Goal: Information Seeking & Learning: Learn about a topic

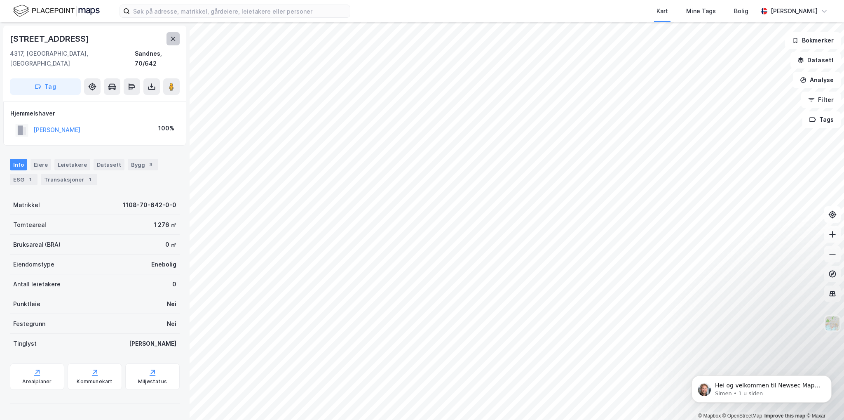
click at [175, 38] on icon at bounding box center [173, 38] width 7 height 7
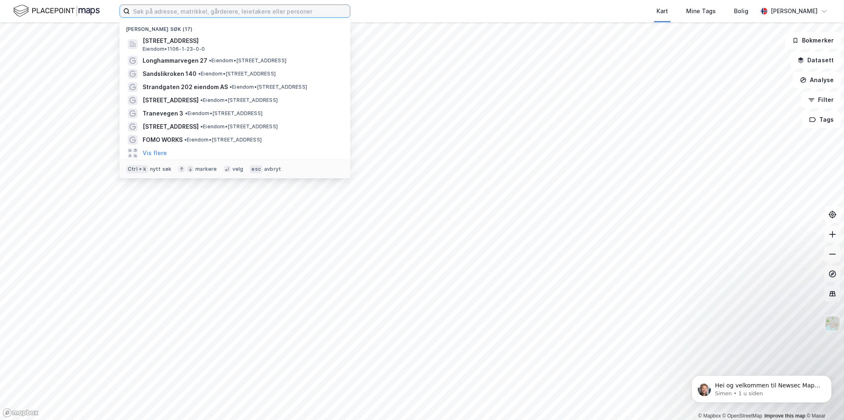
click at [261, 8] on input at bounding box center [240, 11] width 220 height 12
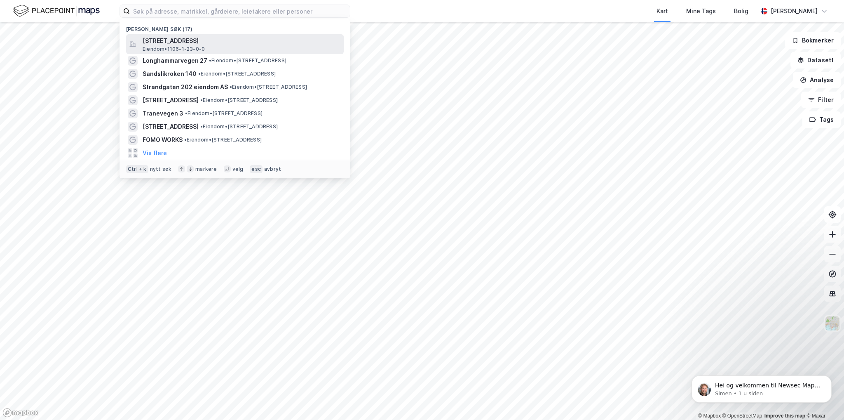
click at [245, 45] on span "[STREET_ADDRESS]" at bounding box center [242, 41] width 198 height 10
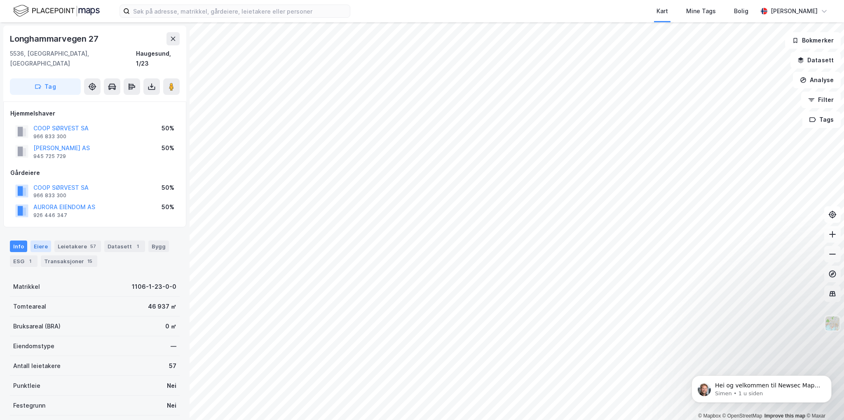
click at [43, 240] on div "Eiere" at bounding box center [41, 246] width 21 height 12
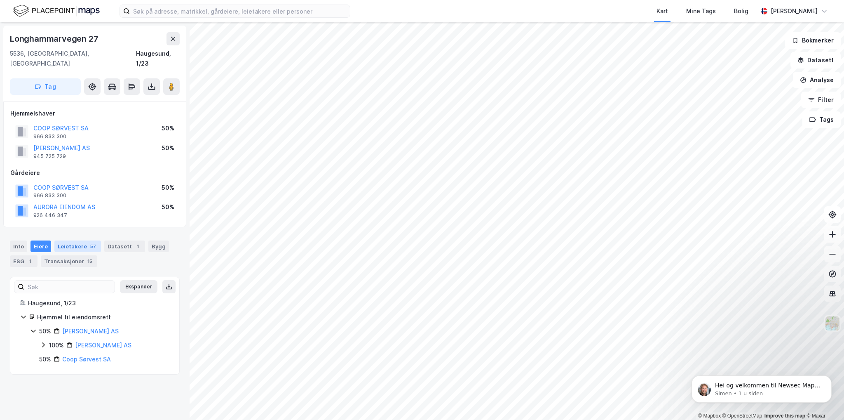
click at [57, 240] on div "Leietakere 57" at bounding box center [77, 246] width 47 height 12
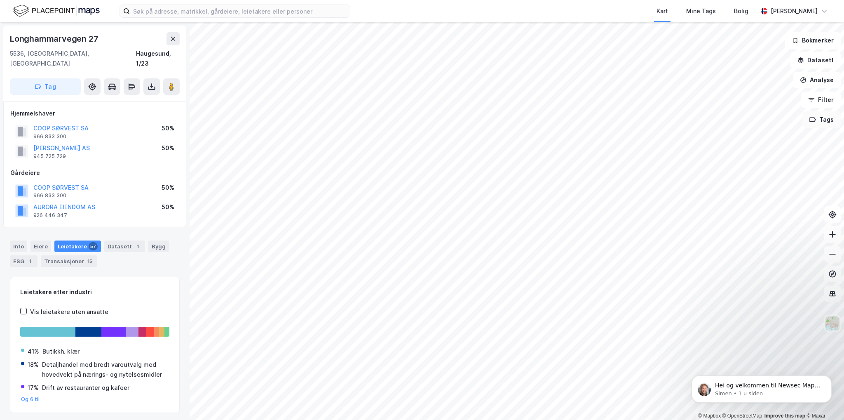
click at [811, 117] on button "Tags" at bounding box center [822, 119] width 38 height 16
click at [791, 127] on button at bounding box center [785, 124] width 13 height 13
click at [820, 81] on button "Analyse" at bounding box center [817, 80] width 48 height 16
click at [733, 84] on div "Mål avstand" at bounding box center [740, 81] width 95 height 14
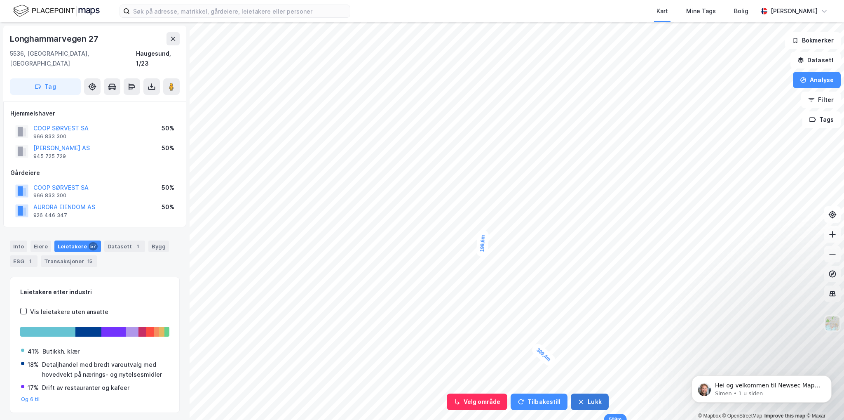
click at [587, 402] on button "Lukk" at bounding box center [590, 401] width 38 height 16
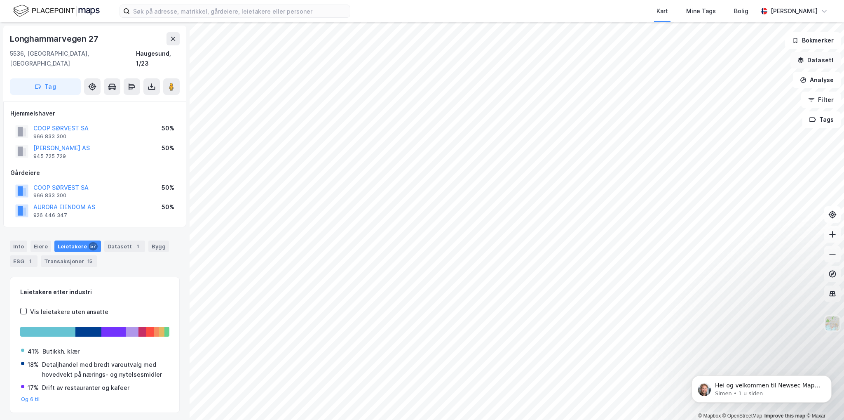
click at [806, 65] on button "Datasett" at bounding box center [816, 60] width 50 height 16
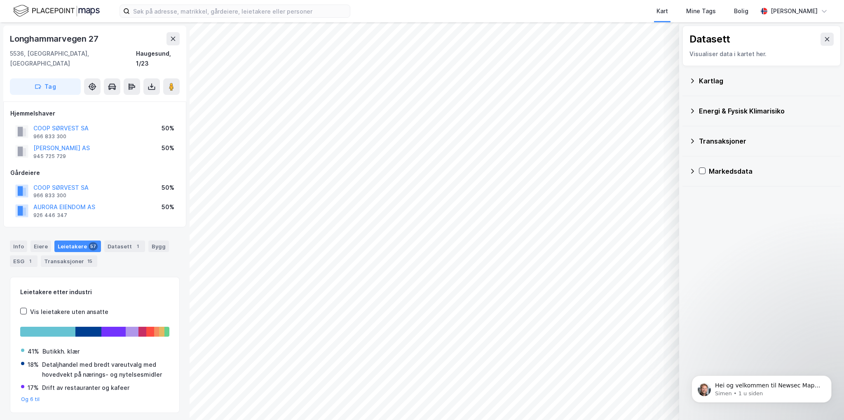
click at [731, 83] on div "Kartlag" at bounding box center [766, 81] width 135 height 10
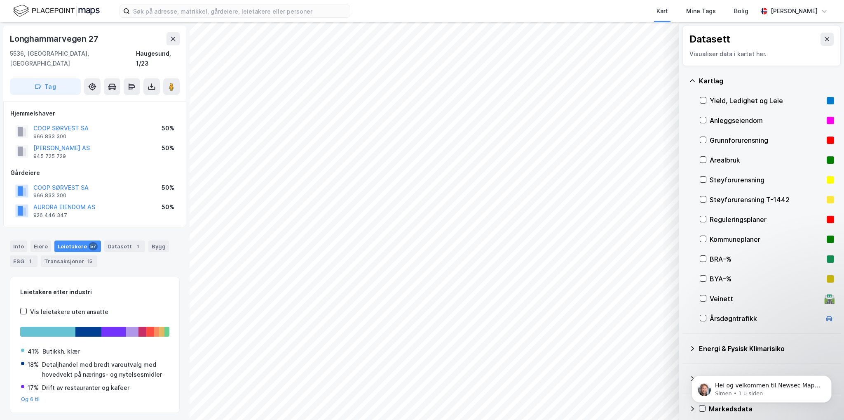
click at [726, 103] on div "Yield, Ledighet og Leie" at bounding box center [767, 101] width 114 height 10
click at [721, 119] on div "Anleggseiendom" at bounding box center [767, 120] width 114 height 10
click at [824, 37] on icon at bounding box center [827, 39] width 7 height 7
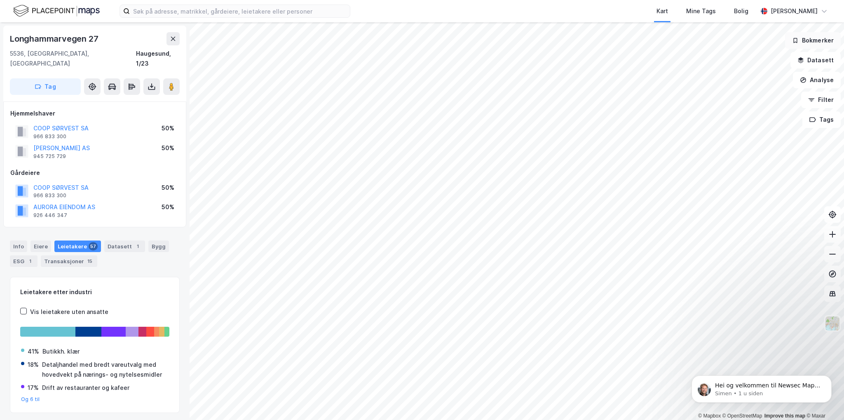
click at [818, 44] on button "Bokmerker" at bounding box center [813, 40] width 56 height 16
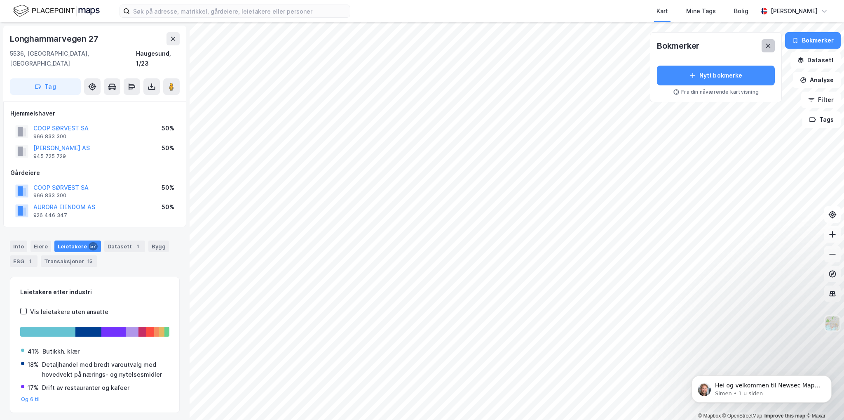
click at [772, 47] on icon at bounding box center [768, 45] width 7 height 7
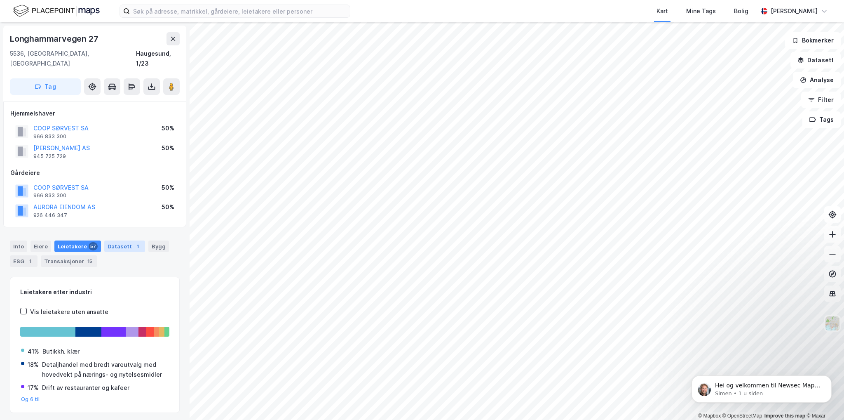
click at [125, 240] on div "Datasett 1" at bounding box center [124, 246] width 41 height 12
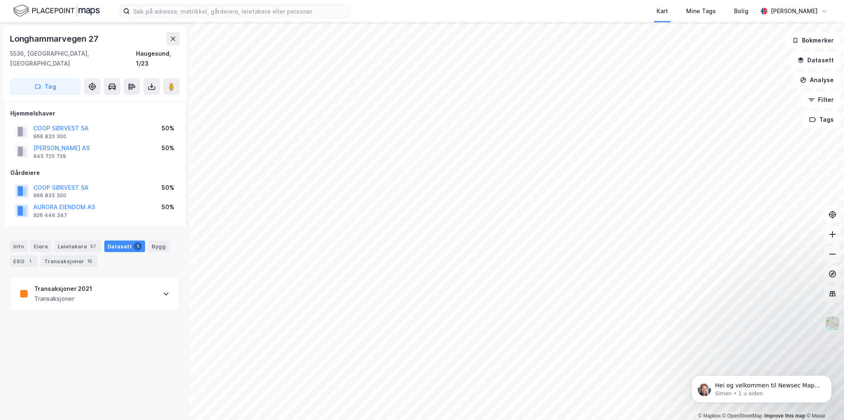
click at [98, 279] on div "Transaksjoner 2021 Transaksjoner" at bounding box center [94, 293] width 169 height 33
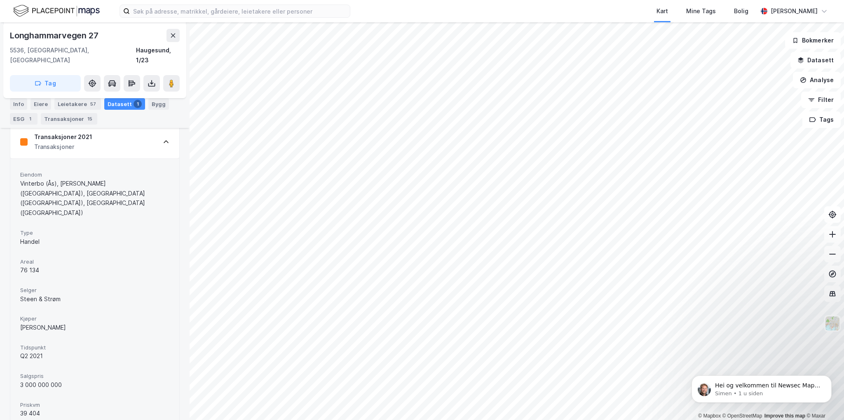
scroll to position [165, 0]
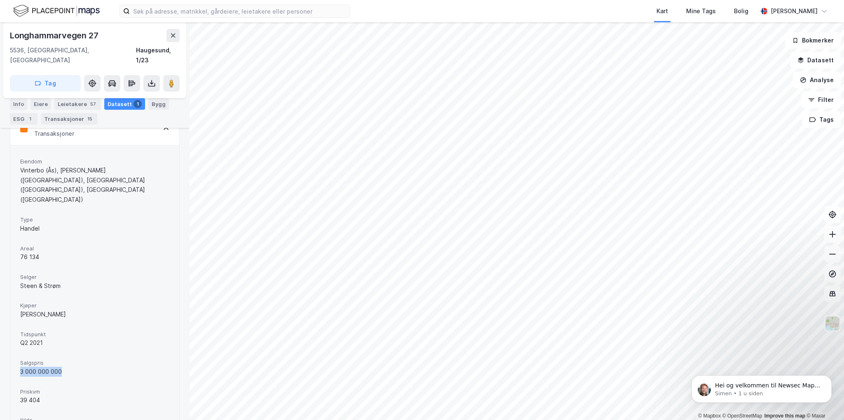
drag, startPoint x: 21, startPoint y: 341, endPoint x: 65, endPoint y: 338, distance: 44.6
click at [65, 366] on div "3 000 000 000" at bounding box center [94, 371] width 149 height 10
click at [74, 366] on div "3 000 000 000" at bounding box center [94, 371] width 149 height 10
drag, startPoint x: 73, startPoint y: 337, endPoint x: 19, endPoint y: 338, distance: 54.4
click at [19, 338] on div "[PERSON_NAME] (Ås), [PERSON_NAME] ([GEOGRAPHIC_DATA]), [GEOGRAPHIC_DATA] ([GEOG…" at bounding box center [94, 294] width 169 height 298
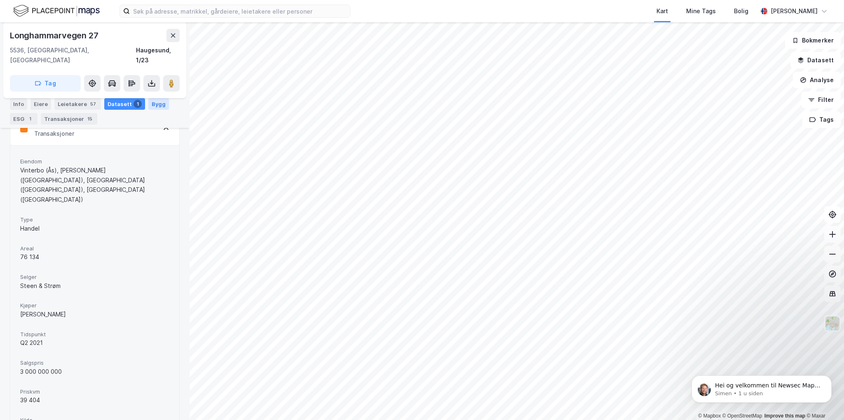
click at [155, 105] on div "Bygg" at bounding box center [158, 104] width 21 height 12
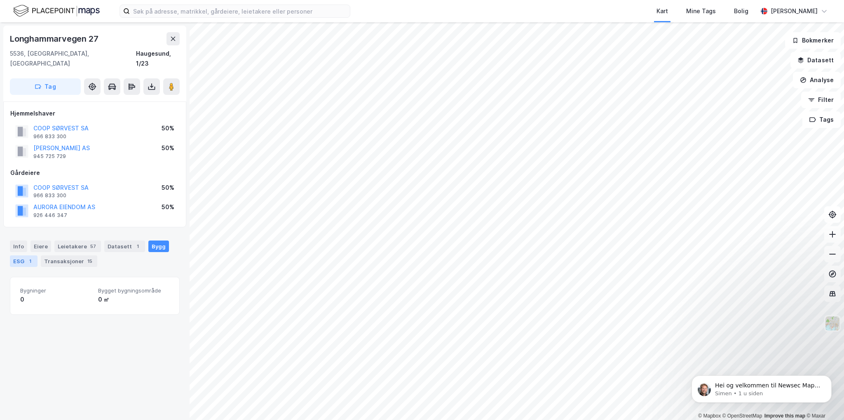
click at [30, 257] on div "1" at bounding box center [30, 261] width 8 height 8
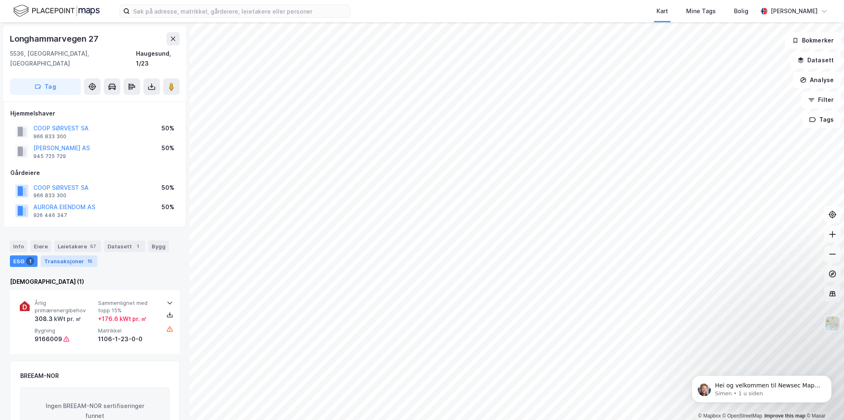
click at [73, 255] on div "Transaksjoner 15" at bounding box center [69, 261] width 56 height 12
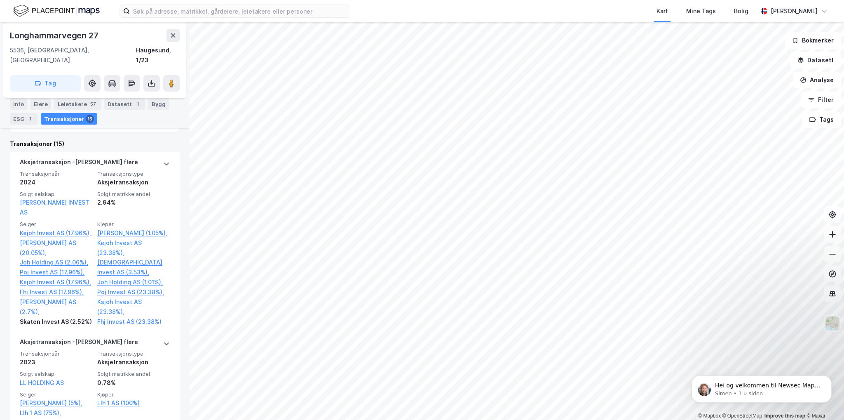
scroll to position [412, 0]
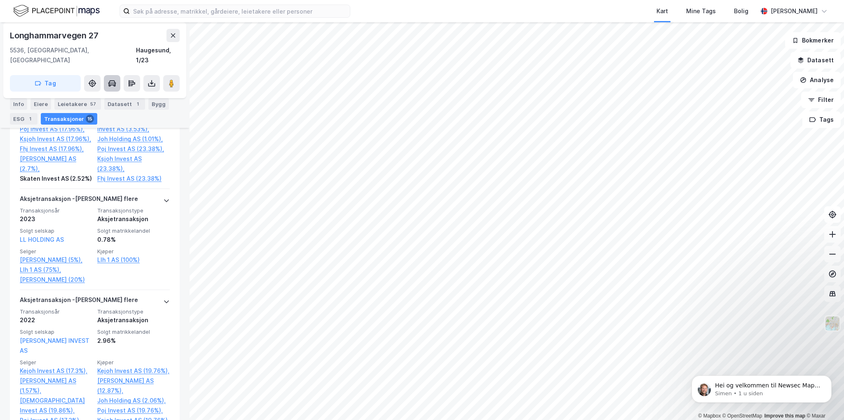
click at [109, 80] on icon at bounding box center [112, 82] width 7 height 5
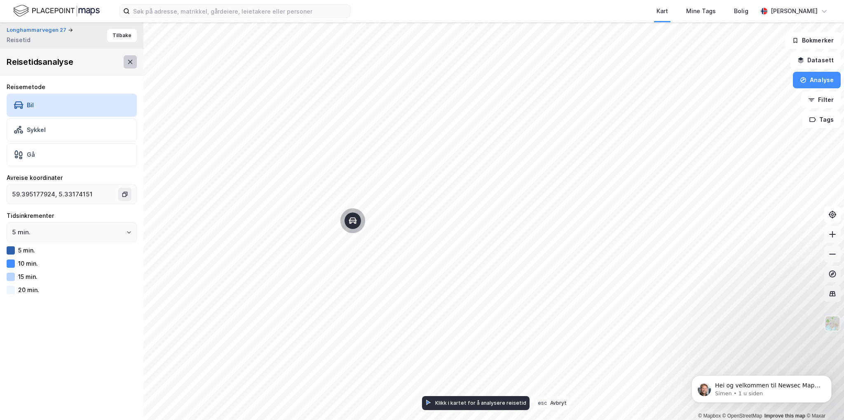
click at [128, 63] on icon at bounding box center [130, 62] width 5 height 4
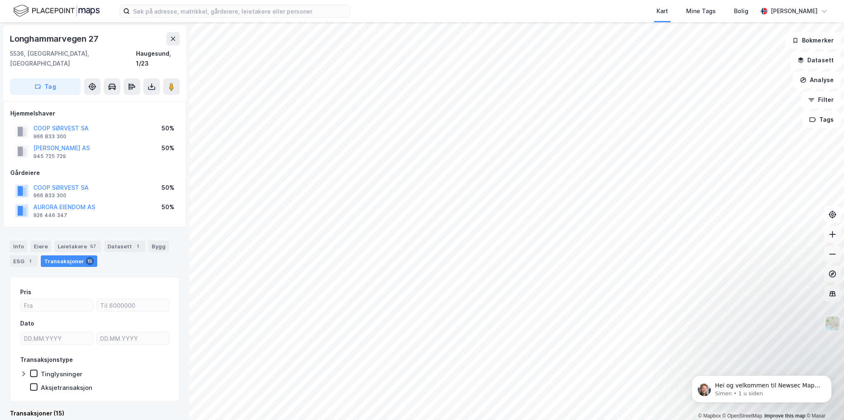
scroll to position [1, 0]
click at [820, 103] on button "Filter" at bounding box center [821, 100] width 40 height 16
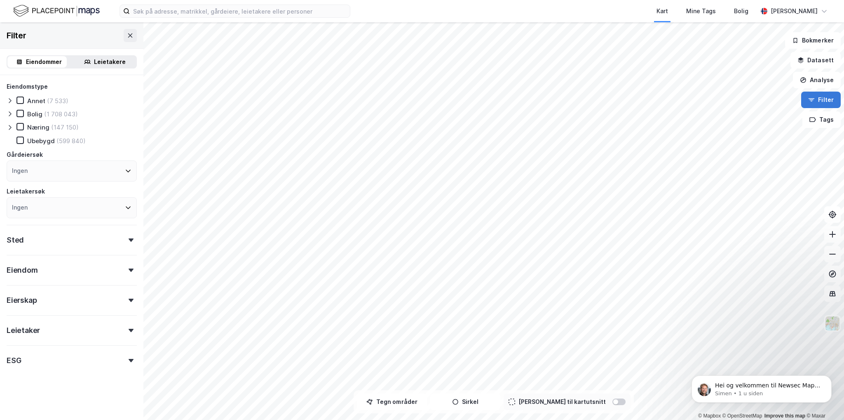
click at [820, 103] on button "Filter" at bounding box center [821, 100] width 40 height 16
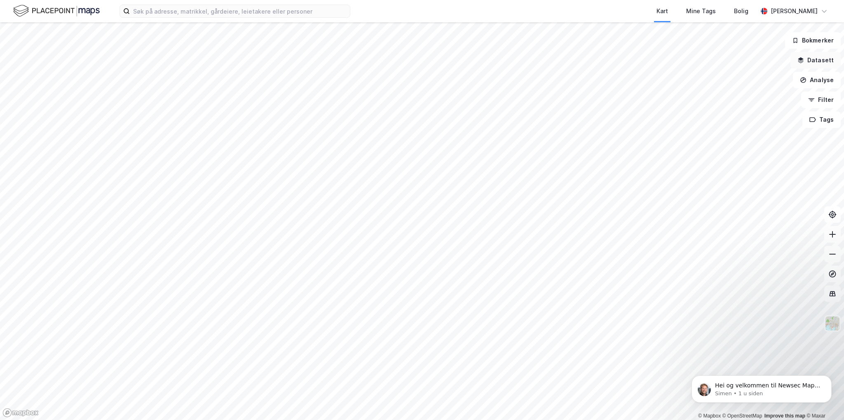
click at [823, 65] on button "Datasett" at bounding box center [816, 60] width 50 height 16
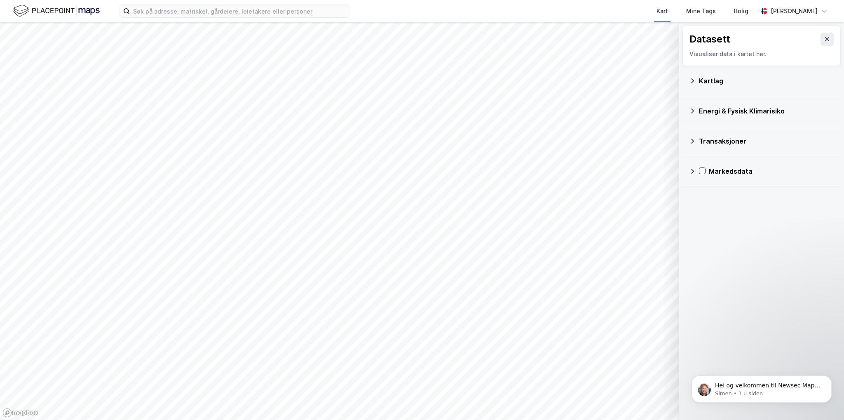
click at [804, 80] on div "Kartlag" at bounding box center [766, 81] width 135 height 10
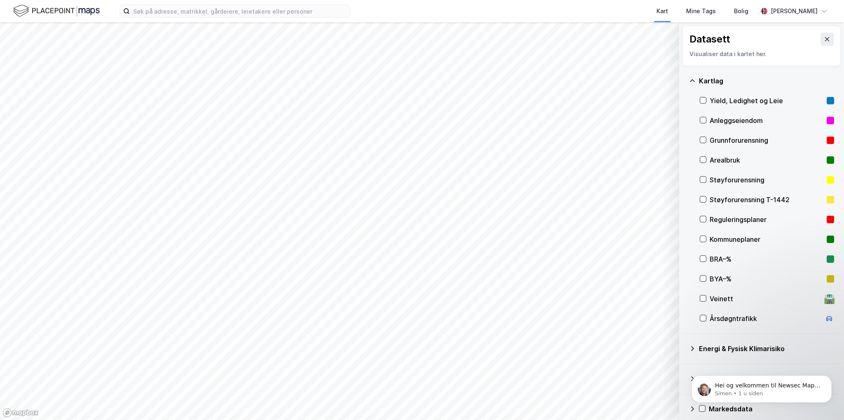
click at [804, 80] on div "Kartlag" at bounding box center [766, 81] width 135 height 10
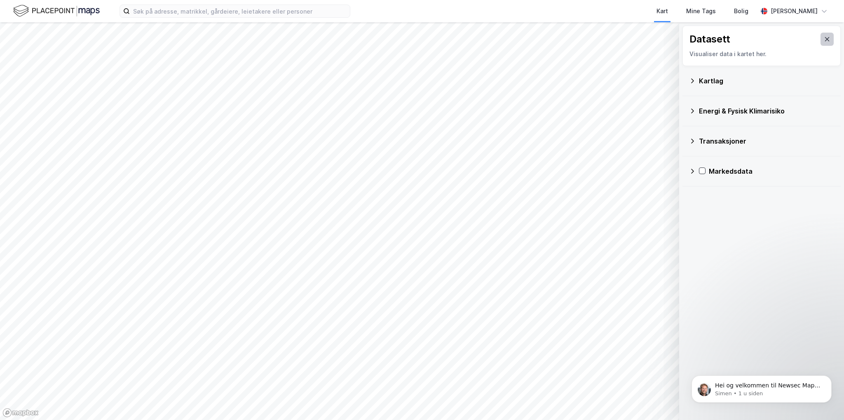
click at [824, 42] on icon at bounding box center [827, 39] width 7 height 7
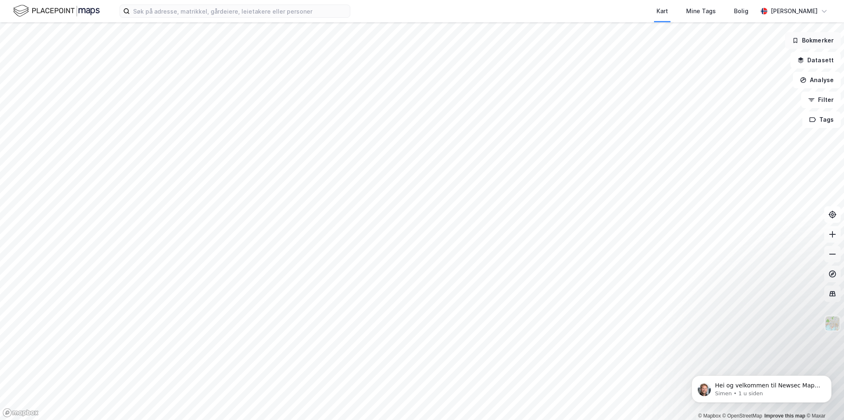
click at [821, 44] on button "Bokmerker" at bounding box center [813, 40] width 56 height 16
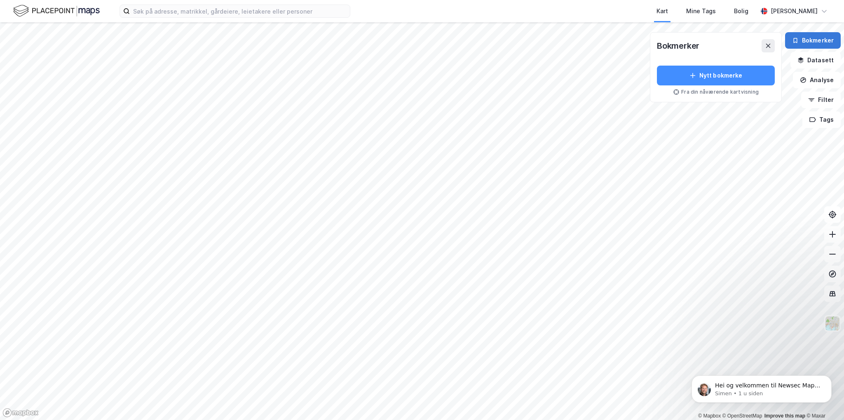
click at [821, 44] on button "Bokmerker" at bounding box center [813, 40] width 56 height 16
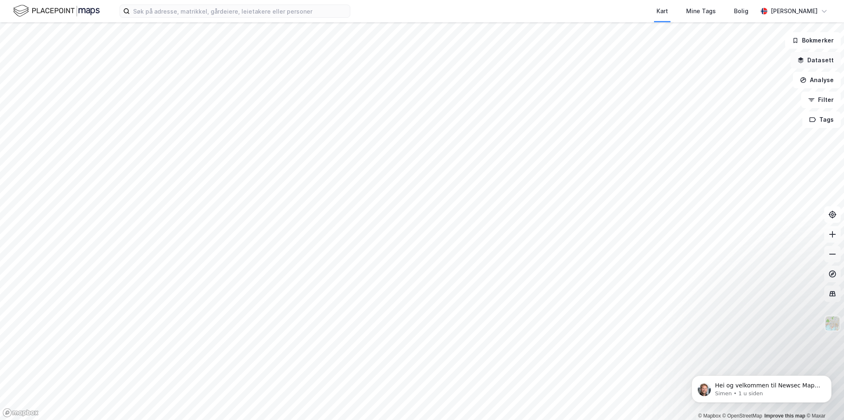
click at [821, 61] on button "Datasett" at bounding box center [816, 60] width 50 height 16
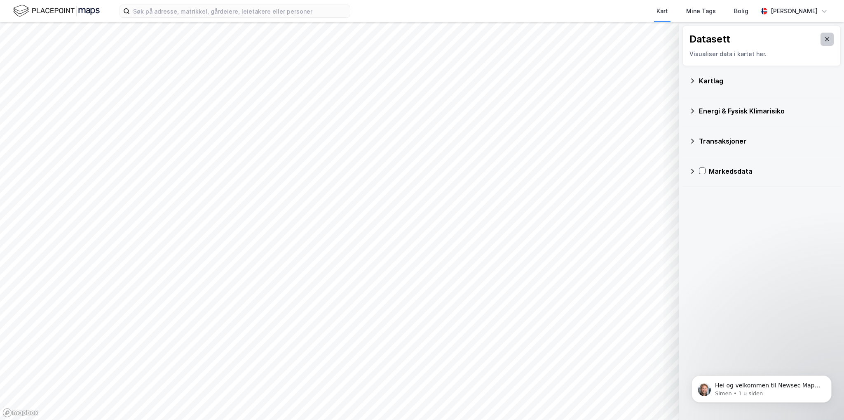
click at [825, 42] on button at bounding box center [827, 39] width 13 height 13
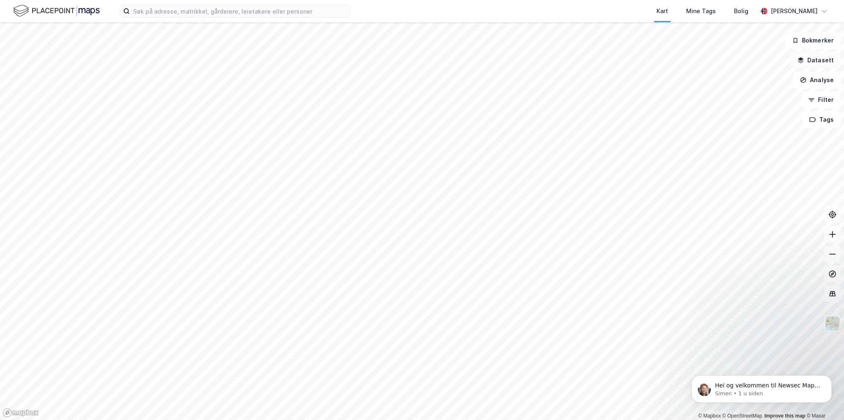
click at [819, 65] on button "Datasett" at bounding box center [816, 60] width 50 height 16
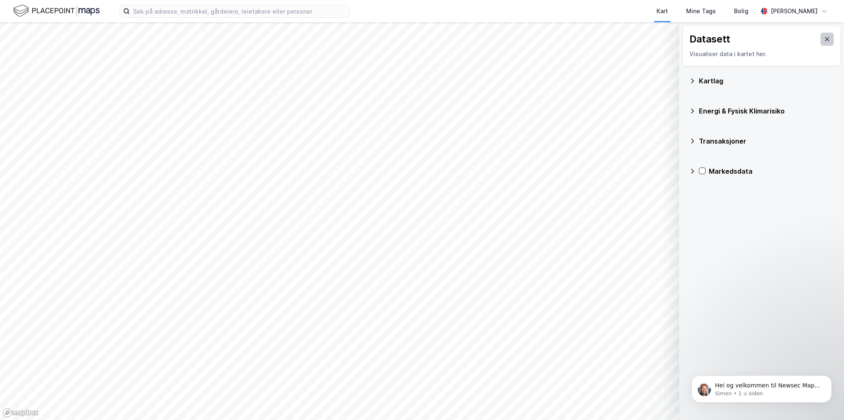
click at [825, 39] on button at bounding box center [827, 39] width 13 height 13
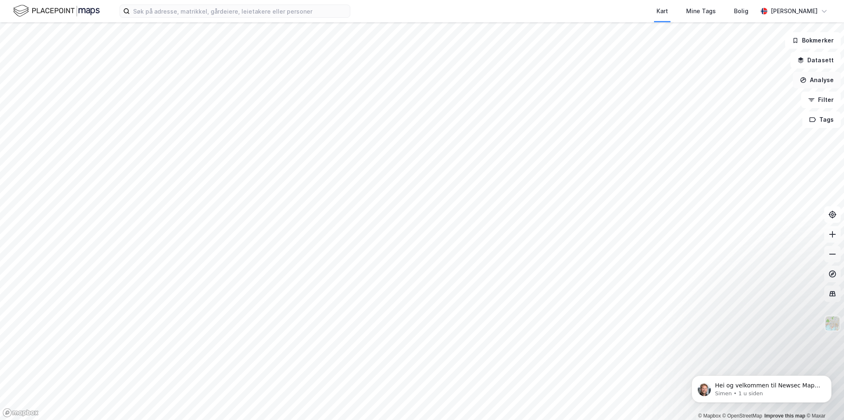
click at [823, 81] on button "Analyse" at bounding box center [817, 80] width 48 height 16
click at [739, 84] on div "Mål avstand" at bounding box center [740, 81] width 95 height 14
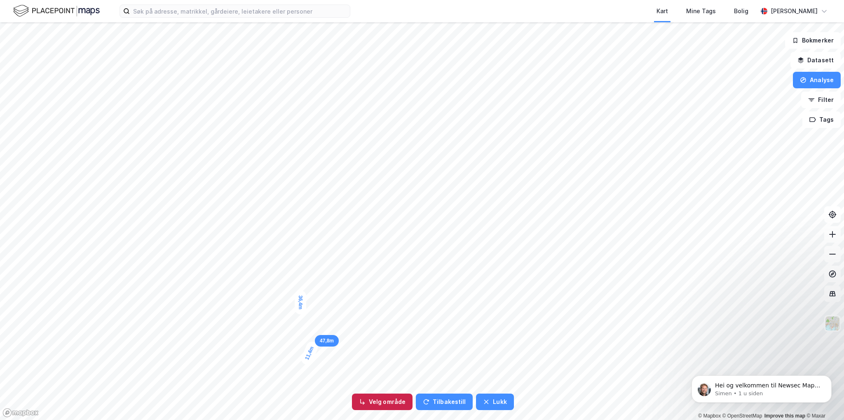
click at [383, 404] on button "Velg område" at bounding box center [382, 401] width 61 height 16
click at [493, 405] on button "Lukk" at bounding box center [499, 401] width 38 height 16
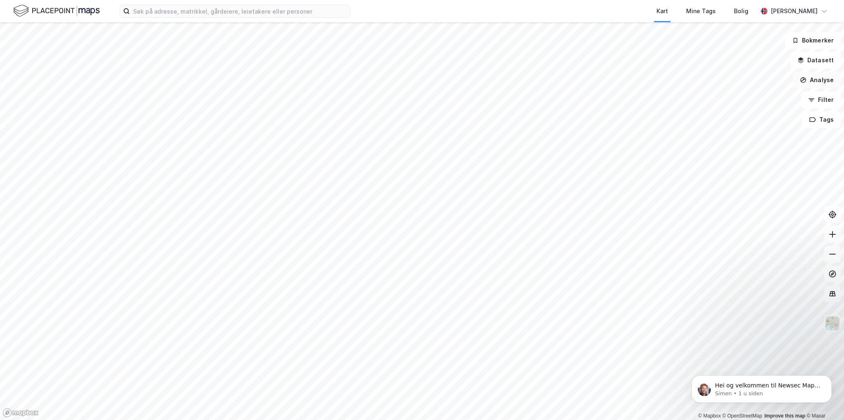
click at [821, 85] on button "Analyse" at bounding box center [817, 80] width 48 height 16
click at [735, 117] on div "Tegn sirkel" at bounding box center [746, 114] width 72 height 7
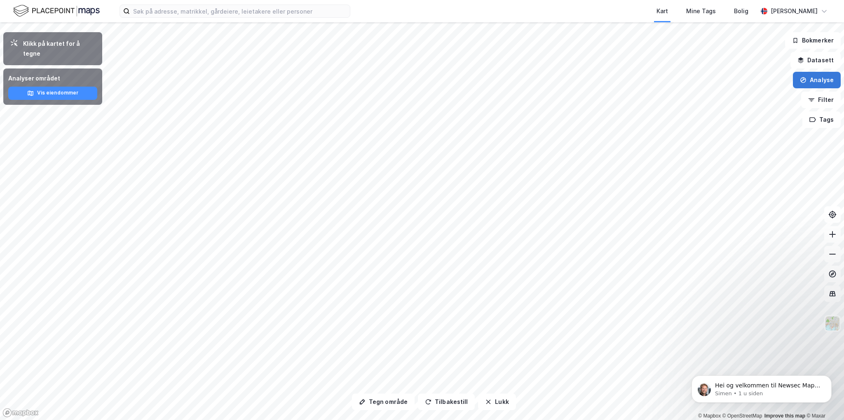
click at [818, 80] on button "Analyse" at bounding box center [817, 80] width 48 height 16
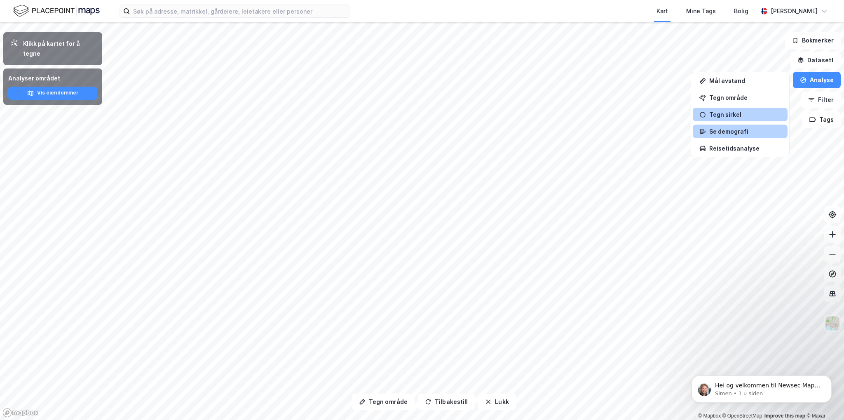
click at [727, 129] on div "Se demografi" at bounding box center [746, 131] width 72 height 7
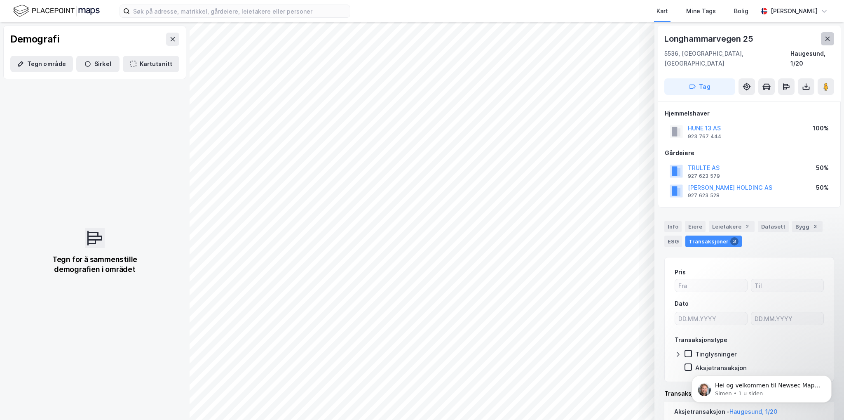
click at [831, 38] on button at bounding box center [827, 38] width 13 height 13
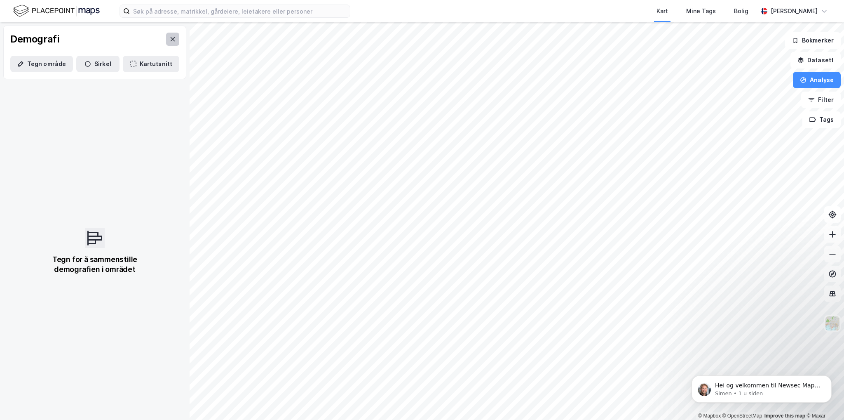
click at [171, 37] on icon at bounding box center [173, 39] width 5 height 4
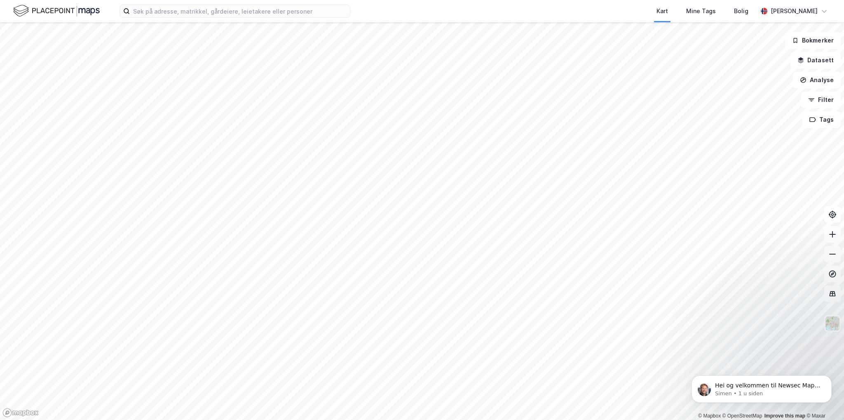
click at [51, 10] on img at bounding box center [56, 11] width 87 height 14
click at [201, 10] on input at bounding box center [240, 11] width 220 height 12
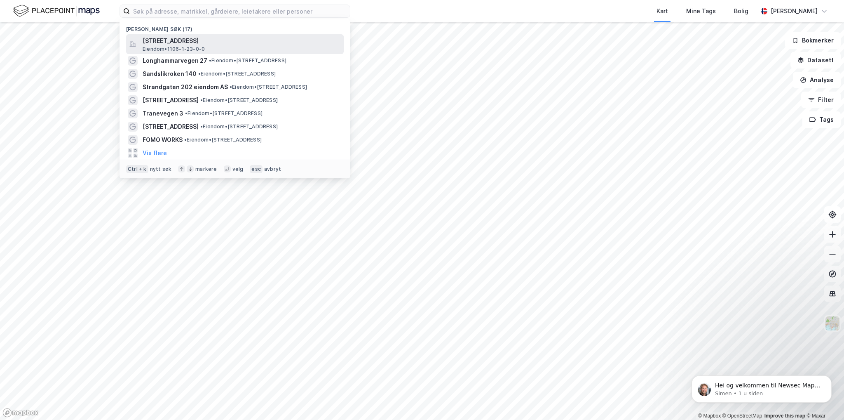
click at [219, 42] on span "[STREET_ADDRESS]" at bounding box center [242, 41] width 198 height 10
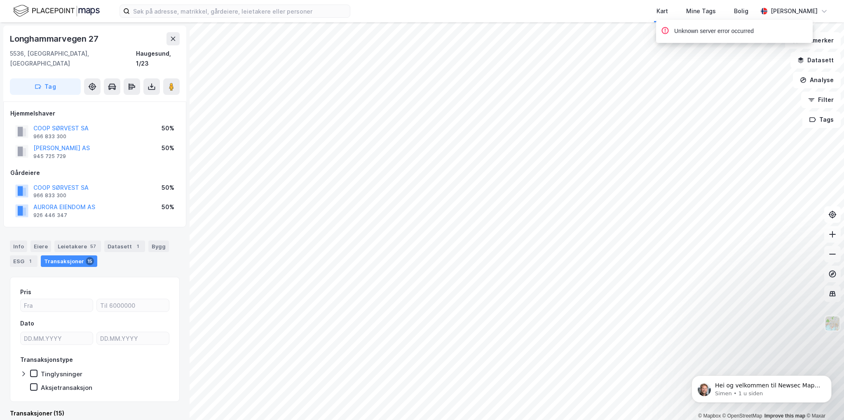
scroll to position [1, 0]
click at [21, 239] on div "Info" at bounding box center [18, 245] width 17 height 12
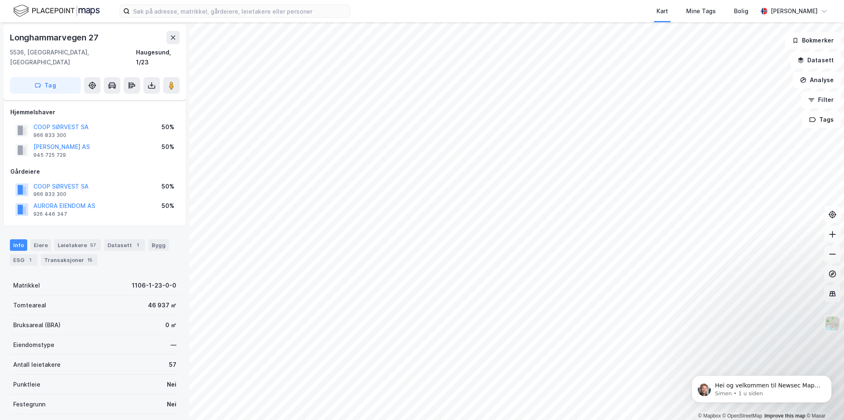
scroll to position [42, 0]
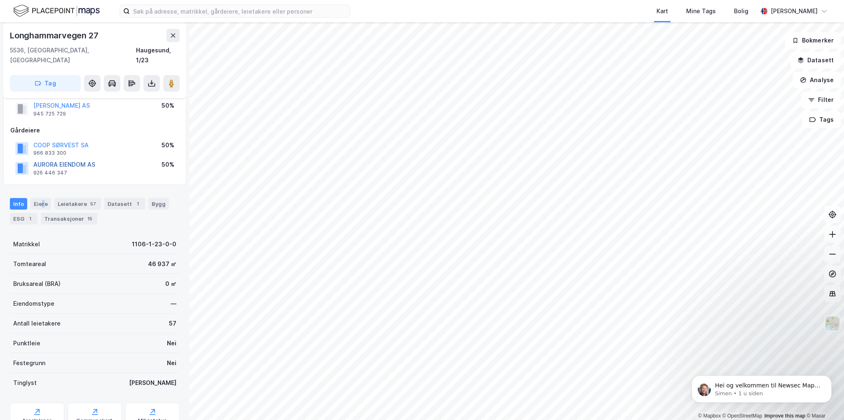
click at [40, 198] on div "Eiere" at bounding box center [41, 204] width 21 height 12
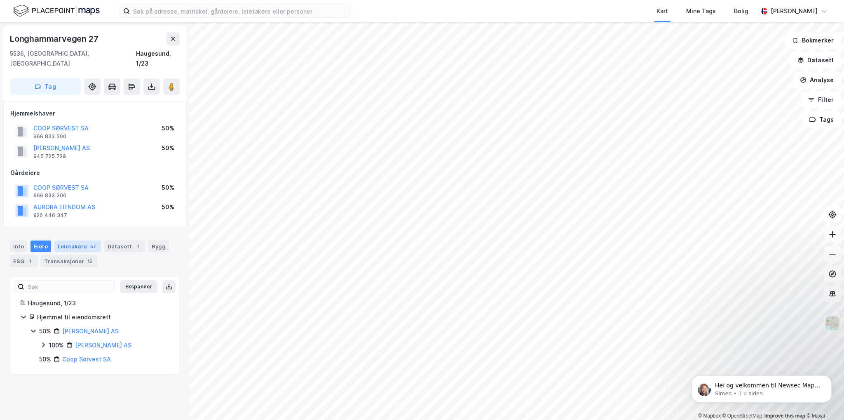
click at [83, 240] on div "Leietakere 57" at bounding box center [77, 246] width 47 height 12
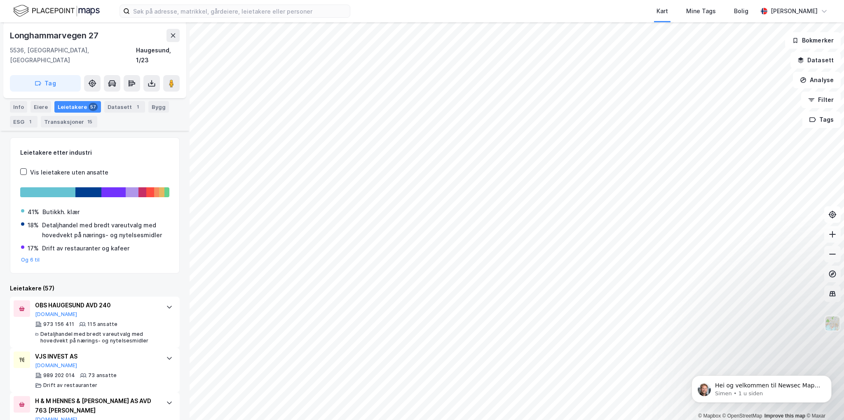
scroll to position [222, 0]
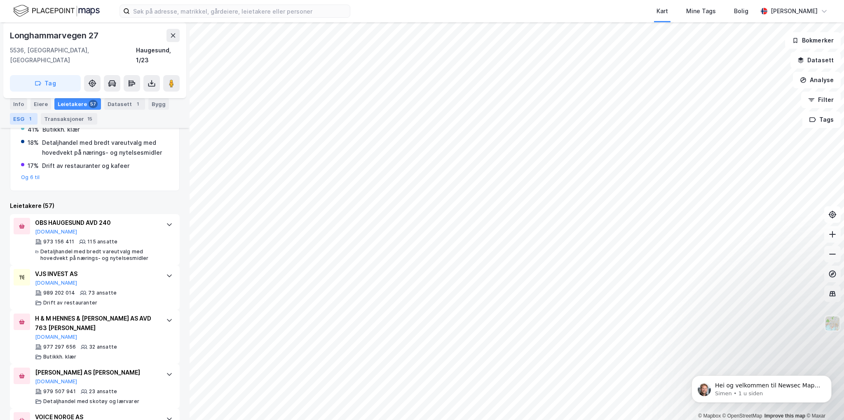
click at [23, 120] on div "ESG 1" at bounding box center [24, 119] width 28 height 12
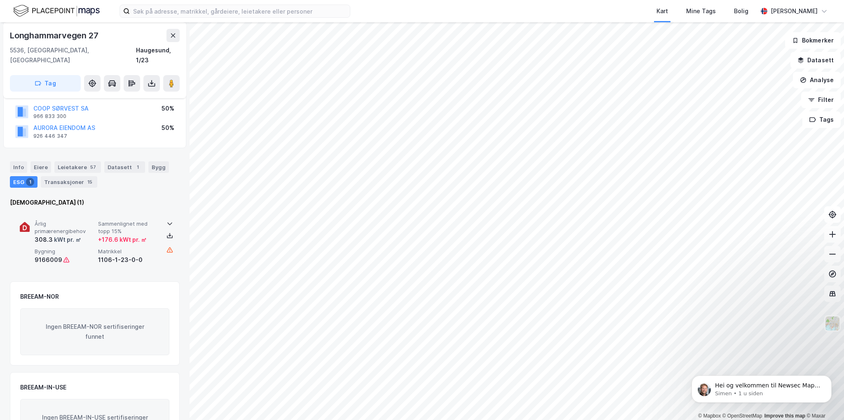
scroll to position [82, 0]
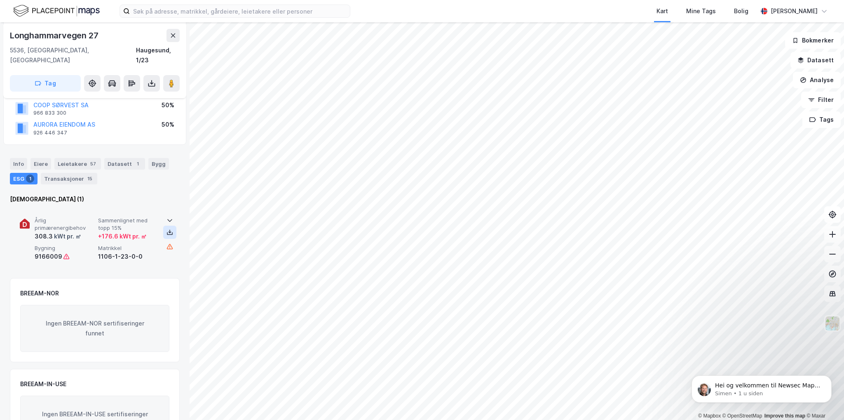
click at [168, 229] on icon at bounding box center [170, 232] width 7 height 7
click at [167, 229] on icon at bounding box center [170, 232] width 7 height 7
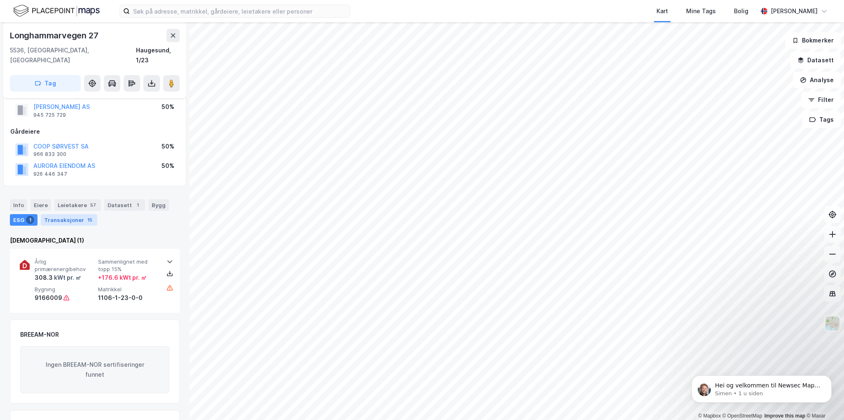
click at [78, 214] on div "Transaksjoner 15" at bounding box center [69, 220] width 56 height 12
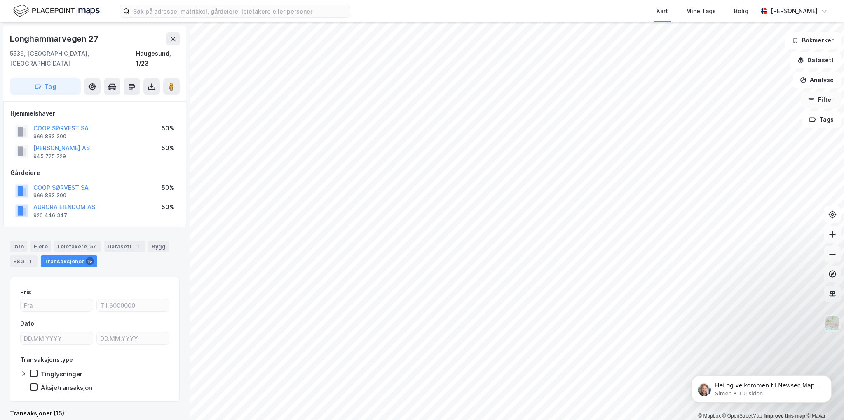
click at [821, 100] on button "Filter" at bounding box center [821, 100] width 40 height 16
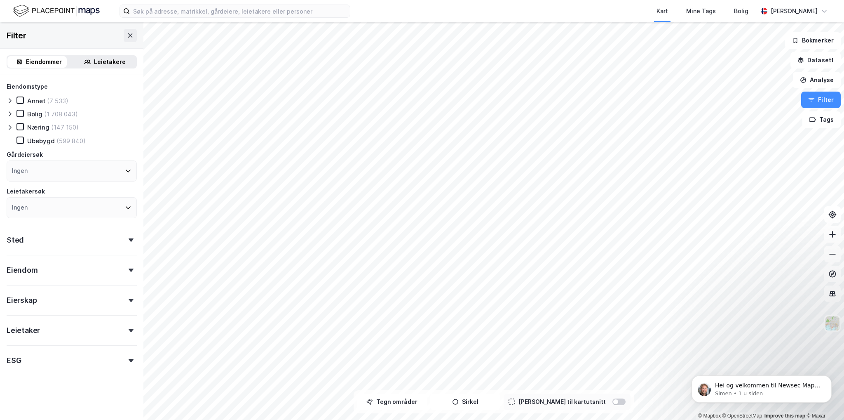
click at [34, 127] on div "Næring" at bounding box center [38, 127] width 22 height 8
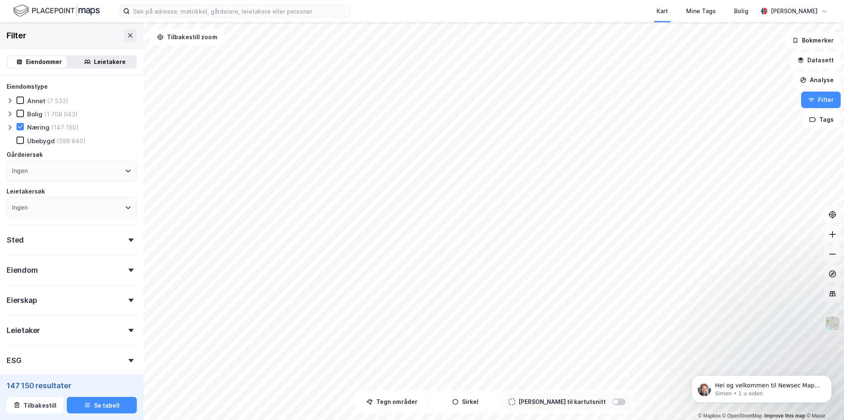
click at [119, 237] on div "Sted" at bounding box center [72, 236] width 130 height 23
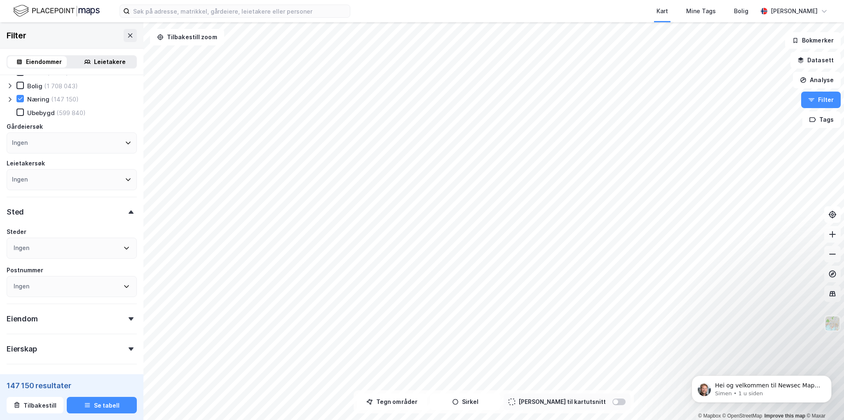
scroll to position [41, 0]
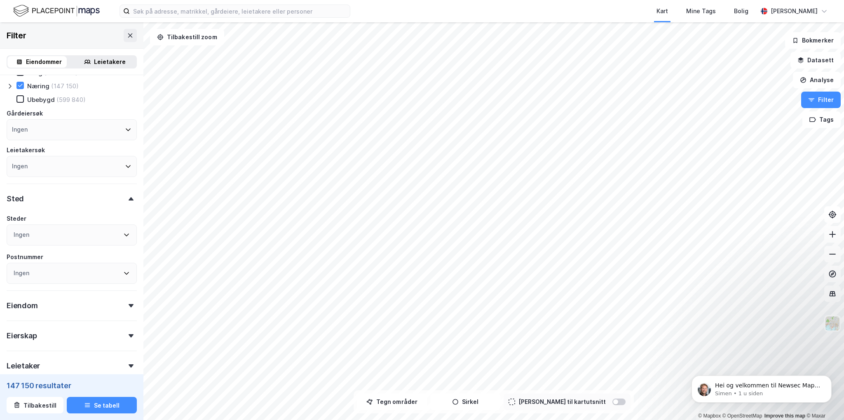
click at [110, 230] on div "Ingen" at bounding box center [72, 234] width 130 height 21
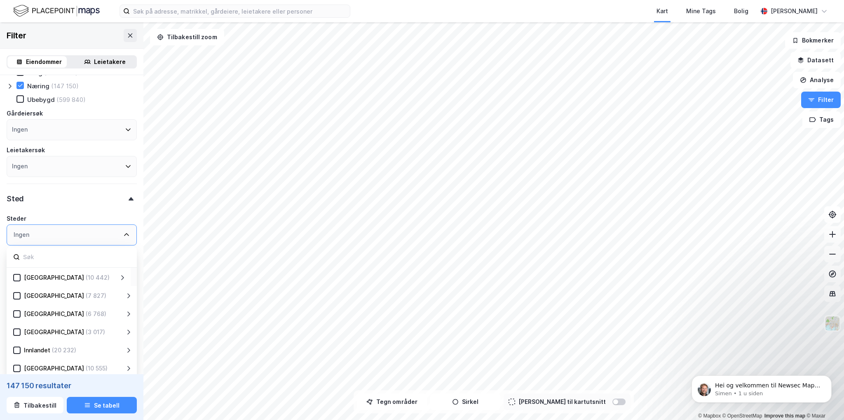
click at [35, 277] on div "[GEOGRAPHIC_DATA]" at bounding box center [54, 278] width 60 height 10
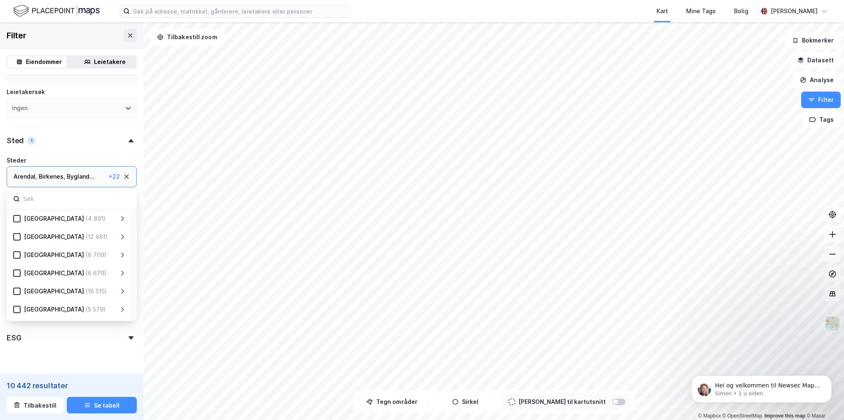
scroll to position [162, 0]
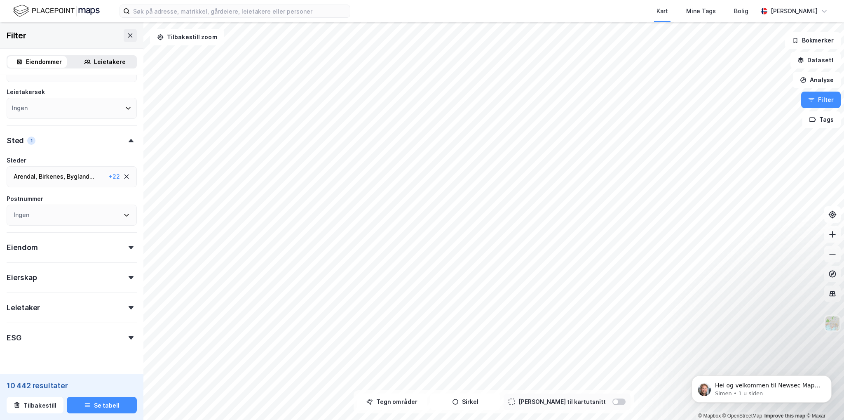
click at [125, 336] on div at bounding box center [131, 337] width 12 height 3
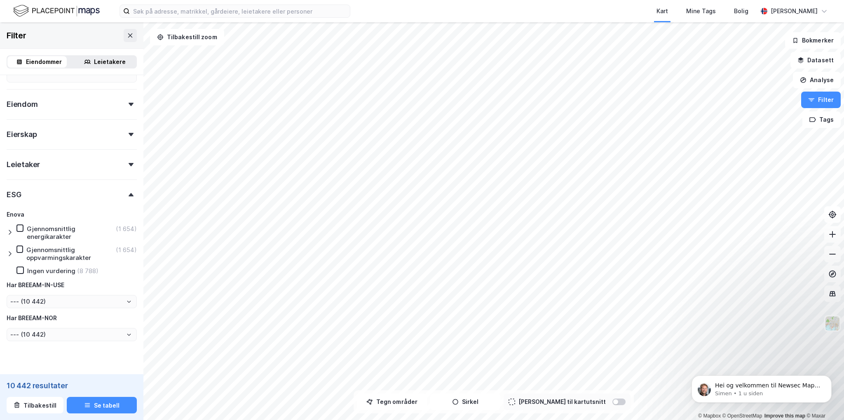
scroll to position [257, 0]
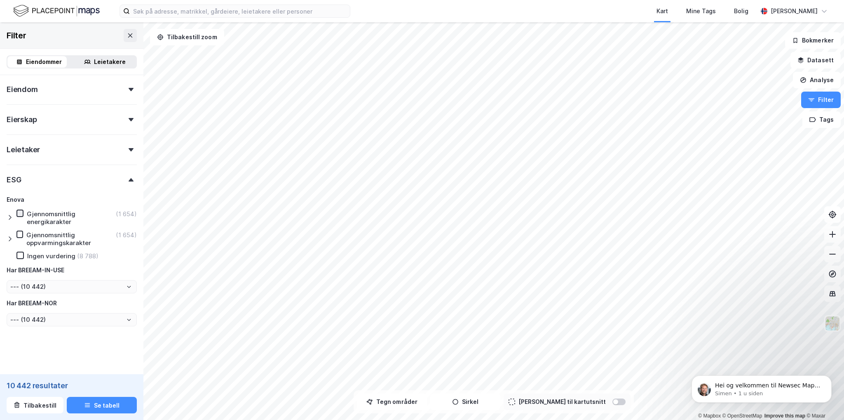
click at [19, 212] on icon at bounding box center [20, 213] width 6 height 6
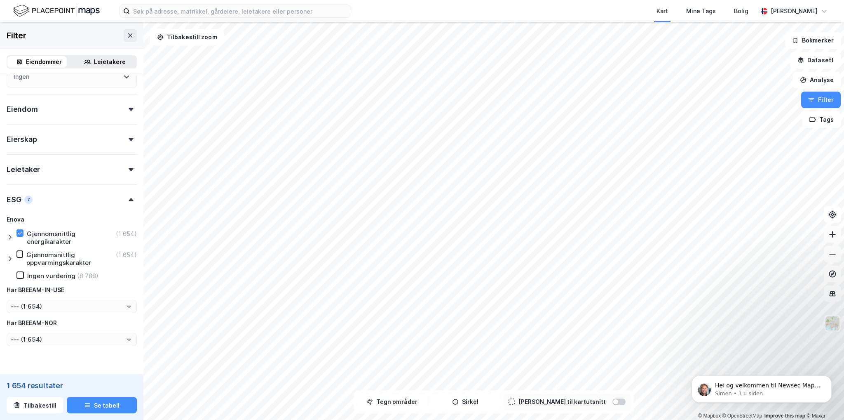
type input "--- (1 654)"
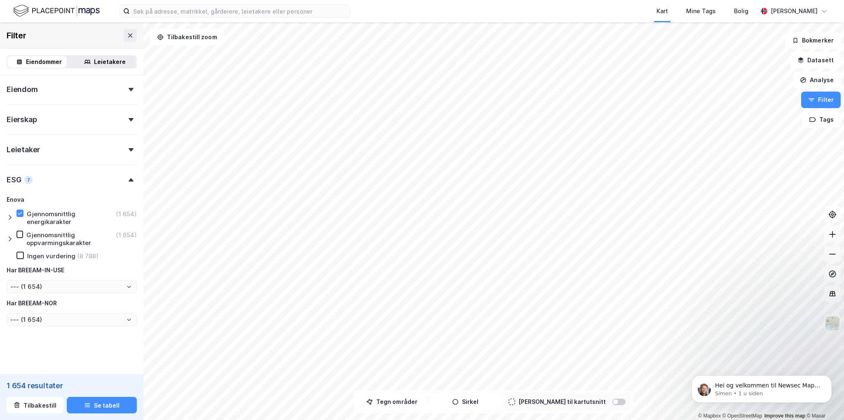
click at [9, 217] on icon at bounding box center [10, 217] width 7 height 7
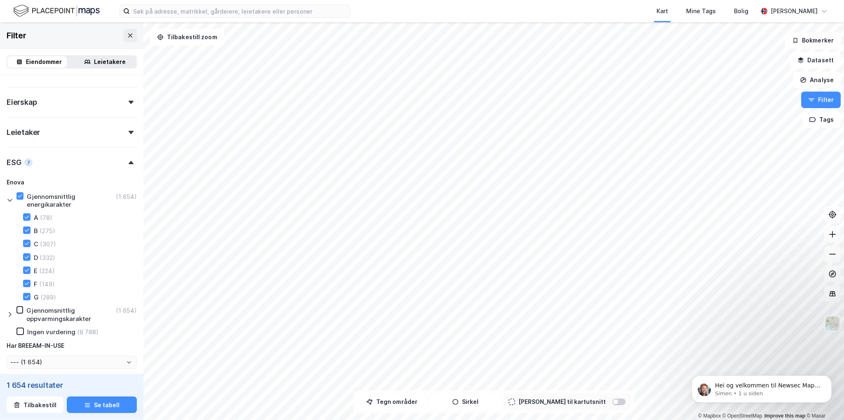
scroll to position [298, 0]
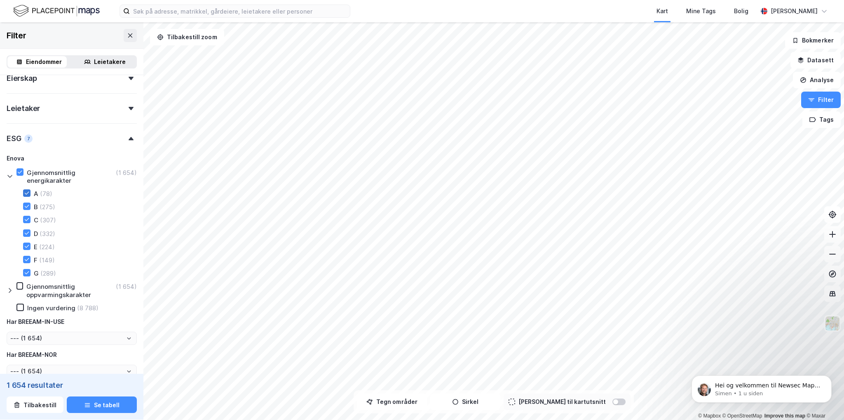
click at [29, 190] on icon at bounding box center [27, 193] width 6 height 6
drag, startPoint x: 26, startPoint y: 206, endPoint x: 26, endPoint y: 221, distance: 14.4
click at [26, 205] on icon at bounding box center [27, 206] width 6 height 6
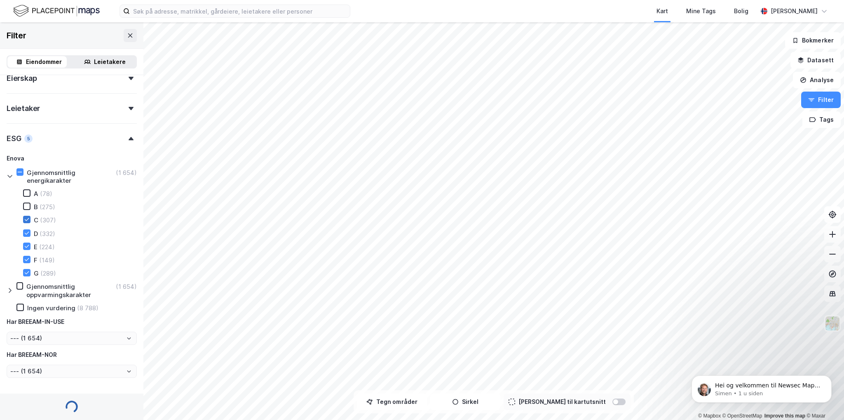
click at [26, 221] on icon at bounding box center [27, 219] width 6 height 6
type input "--- (1 576)"
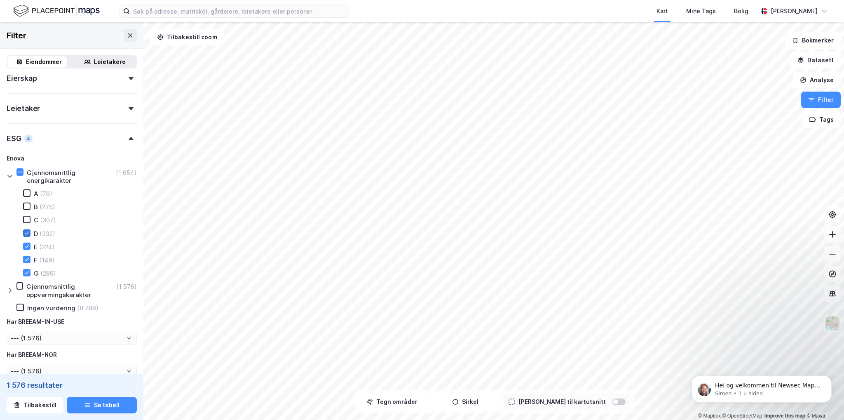
click at [26, 231] on icon at bounding box center [27, 233] width 6 height 6
type input "--- (662)"
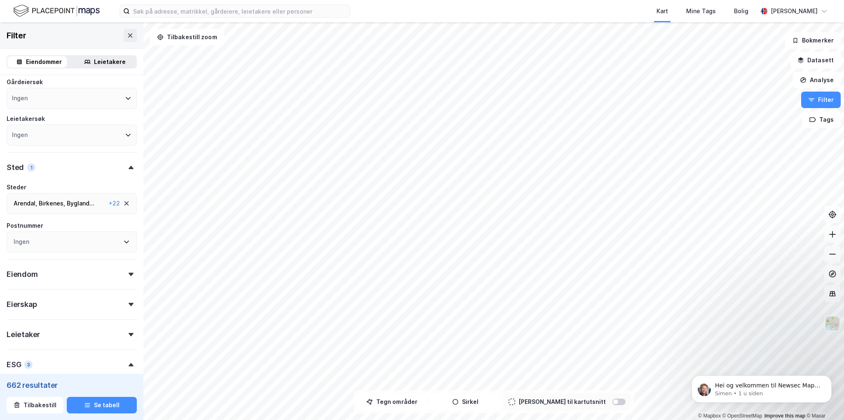
scroll to position [92, 0]
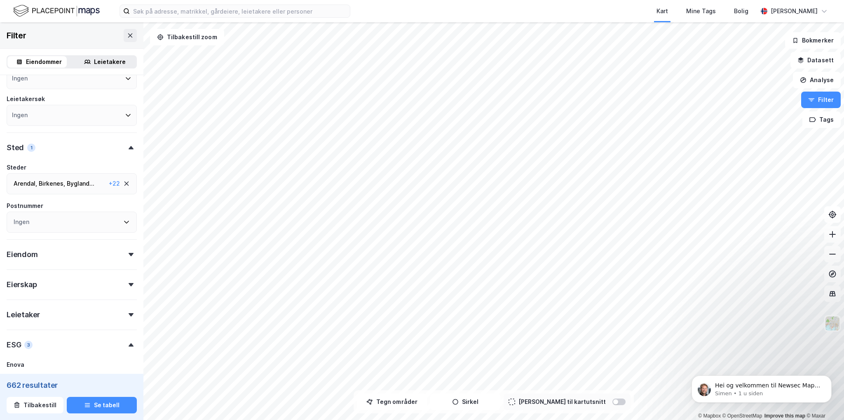
click at [104, 247] on div "Eiendom" at bounding box center [72, 250] width 130 height 23
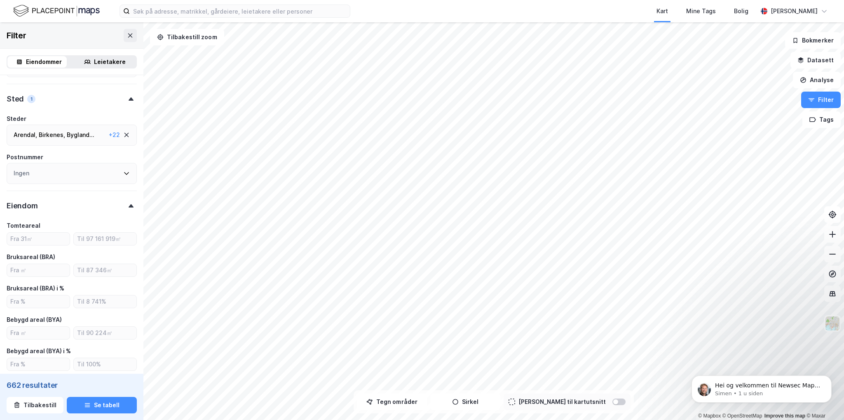
scroll to position [175, 0]
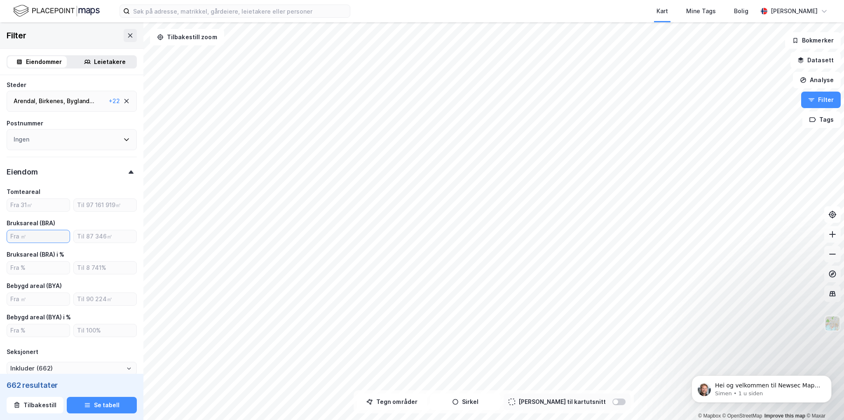
click at [33, 236] on input "number" at bounding box center [38, 236] width 63 height 12
type input "5000"
type input "--- (63)"
type input "Inkluder (63)"
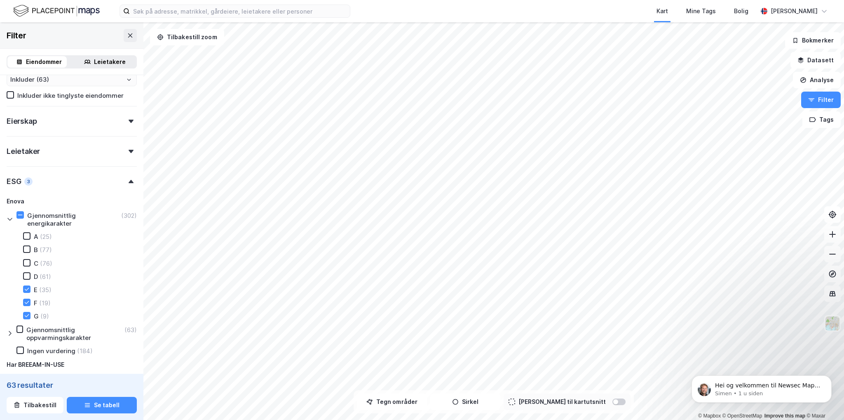
scroll to position [505, 0]
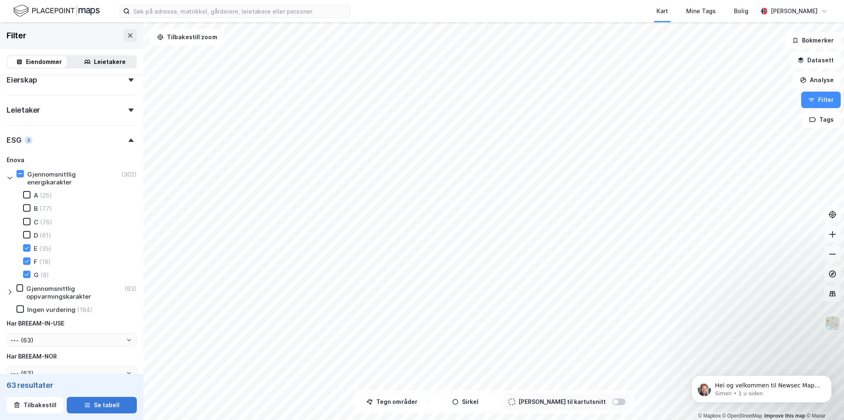
type input "5000"
click at [95, 406] on button "Se tabell" at bounding box center [102, 405] width 70 height 16
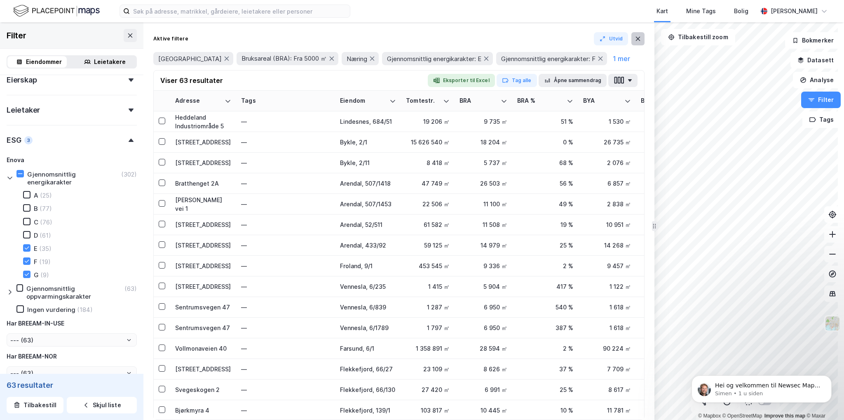
click at [643, 40] on button at bounding box center [638, 38] width 13 height 13
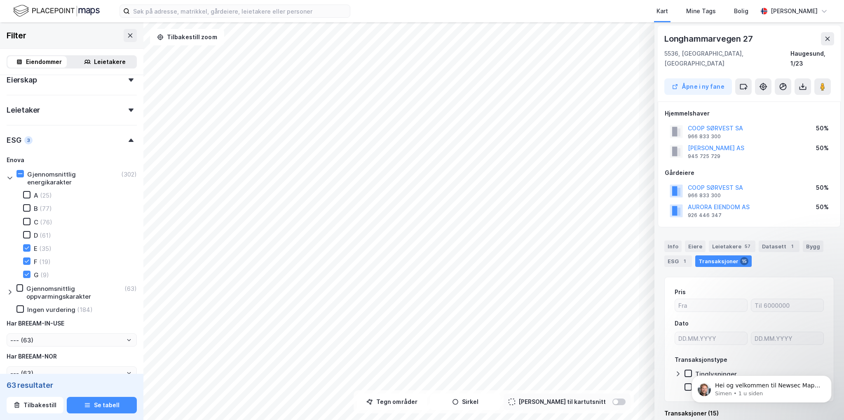
scroll to position [1, 0]
click at [829, 38] on icon at bounding box center [828, 37] width 7 height 7
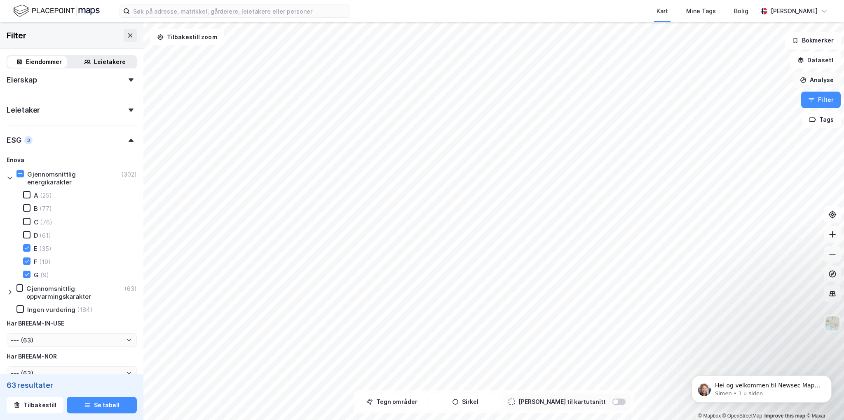
click at [820, 81] on button "Analyse" at bounding box center [817, 80] width 48 height 16
click at [735, 83] on div "Mål avstand" at bounding box center [746, 80] width 72 height 7
